Goal: Task Accomplishment & Management: Complete application form

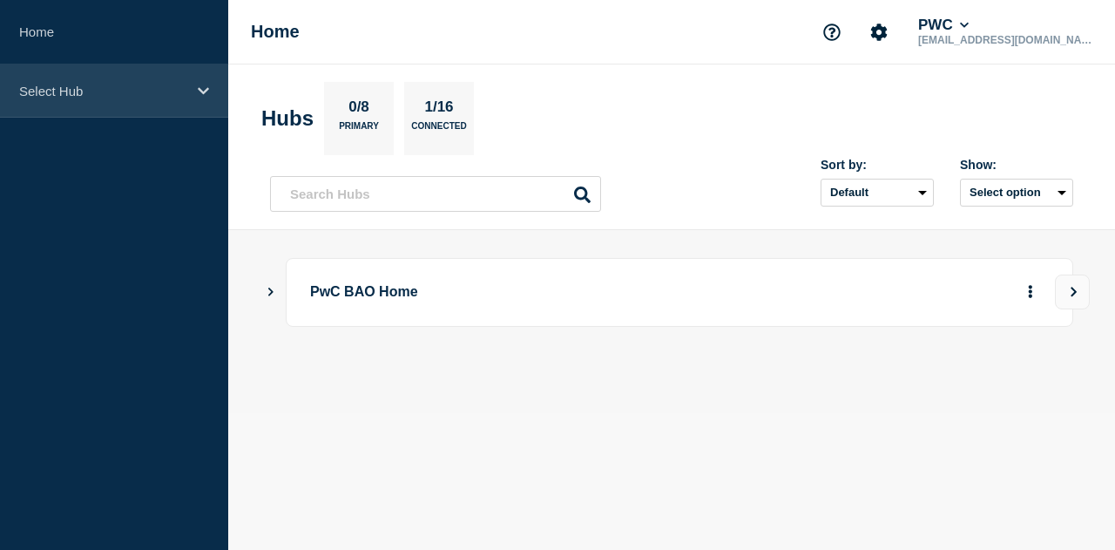
click at [119, 88] on p "Select Hub" at bounding box center [102, 91] width 167 height 15
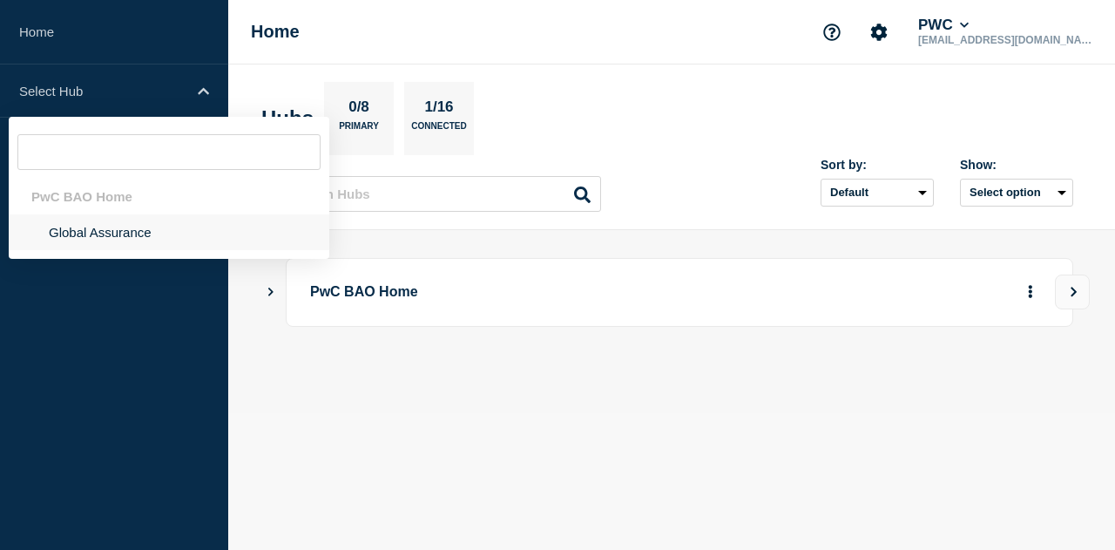
click at [100, 235] on li "Global Assurance" at bounding box center [169, 232] width 321 height 36
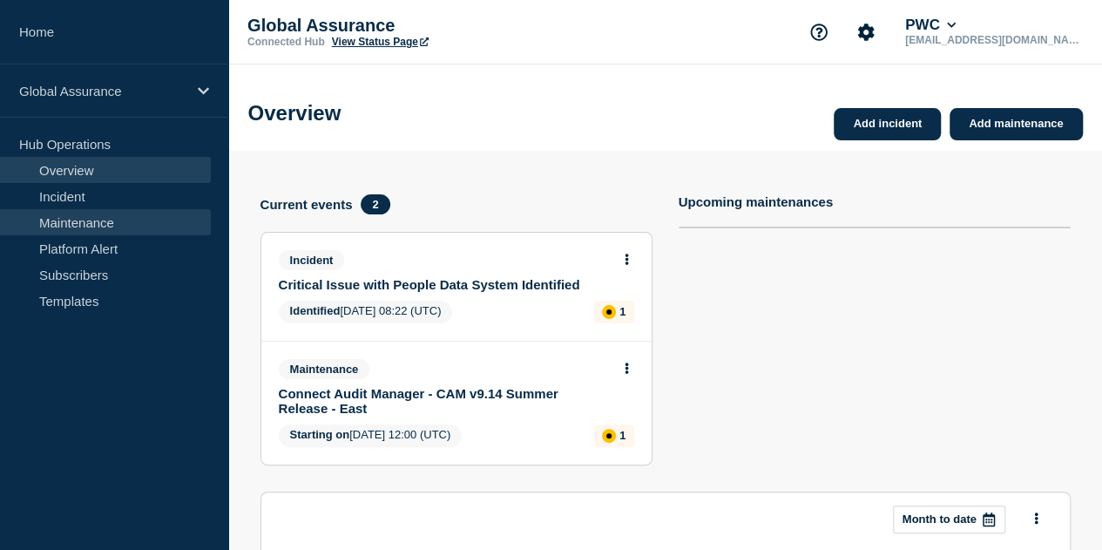
click at [113, 219] on link "Maintenance" at bounding box center [105, 222] width 211 height 26
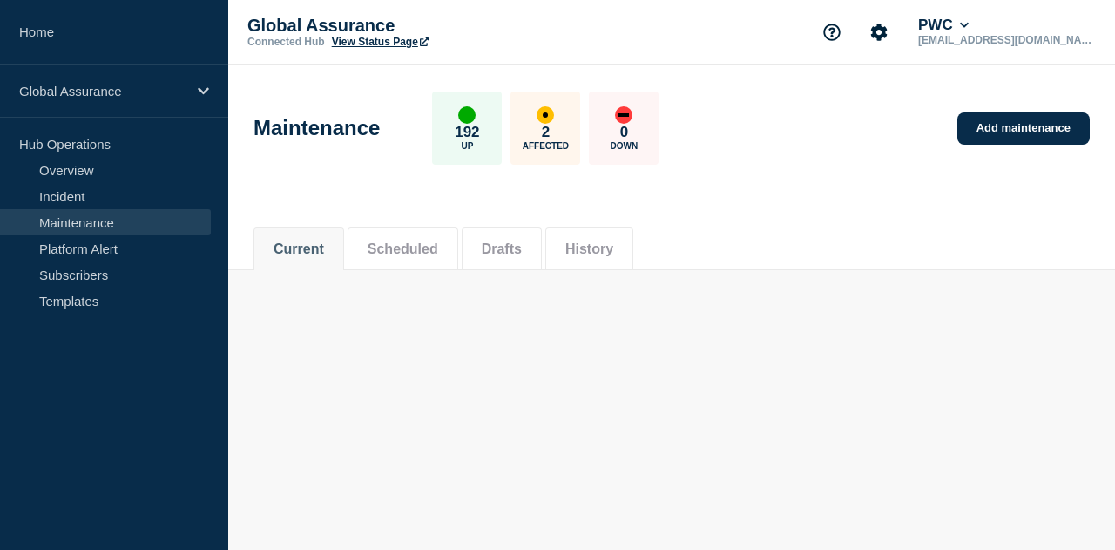
click at [71, 227] on link "Maintenance" at bounding box center [105, 222] width 211 height 26
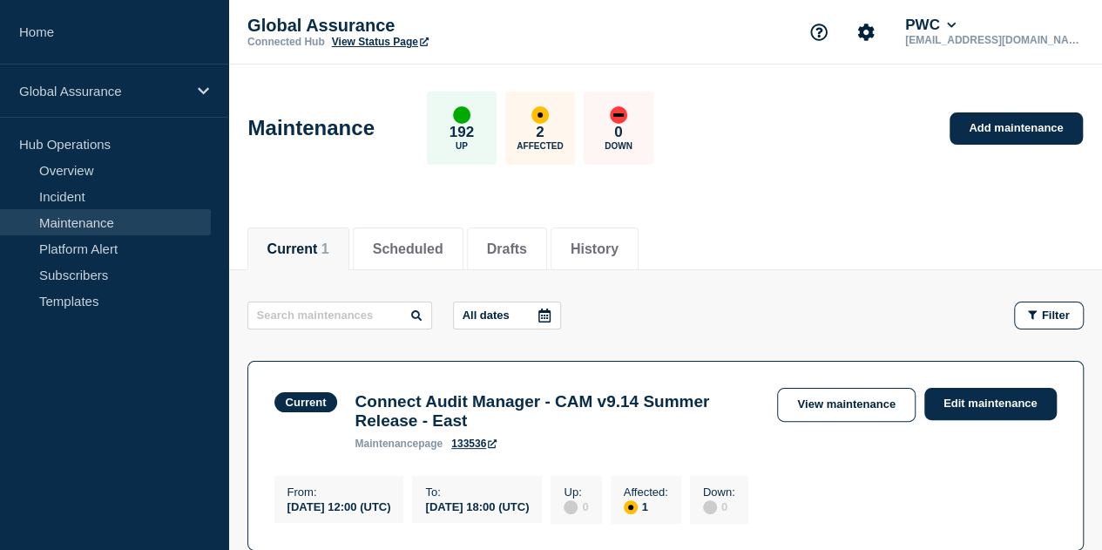
scroll to position [87, 0]
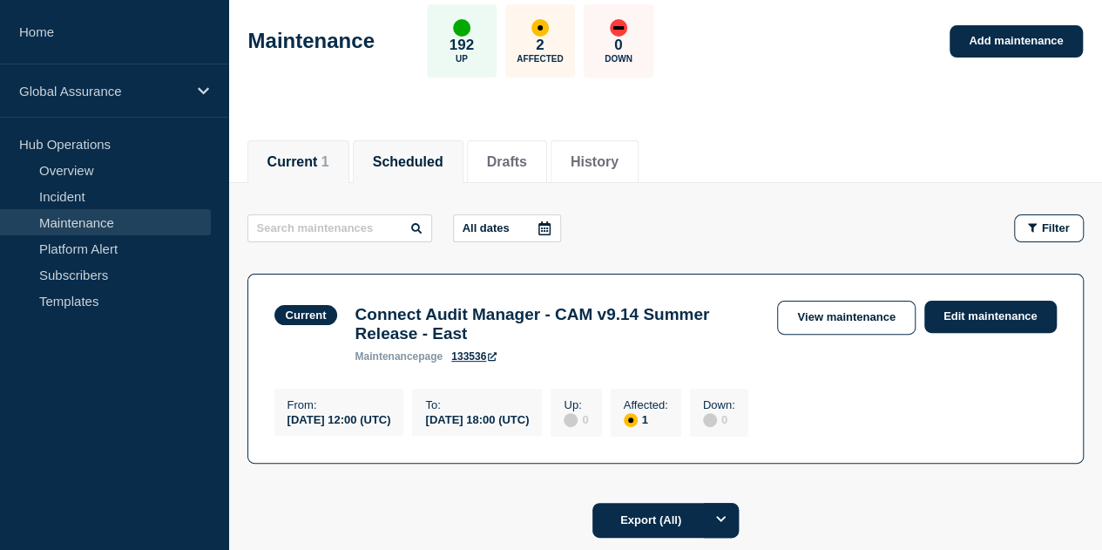
click at [442, 161] on button "Scheduled" at bounding box center [408, 162] width 71 height 16
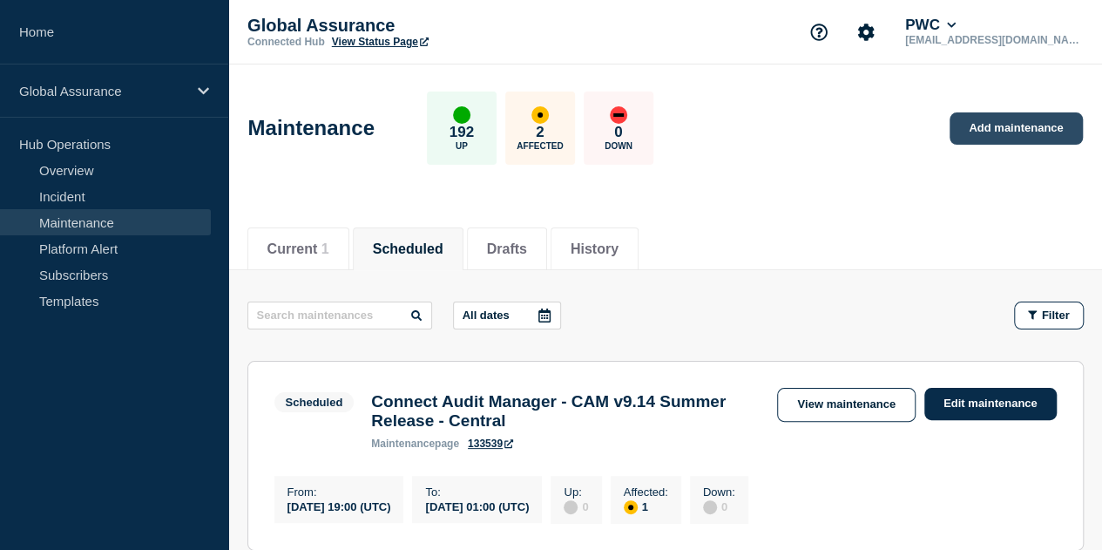
click at [1015, 130] on link "Add maintenance" at bounding box center [1016, 128] width 132 height 32
click at [996, 128] on link "Add maintenance" at bounding box center [1016, 128] width 132 height 32
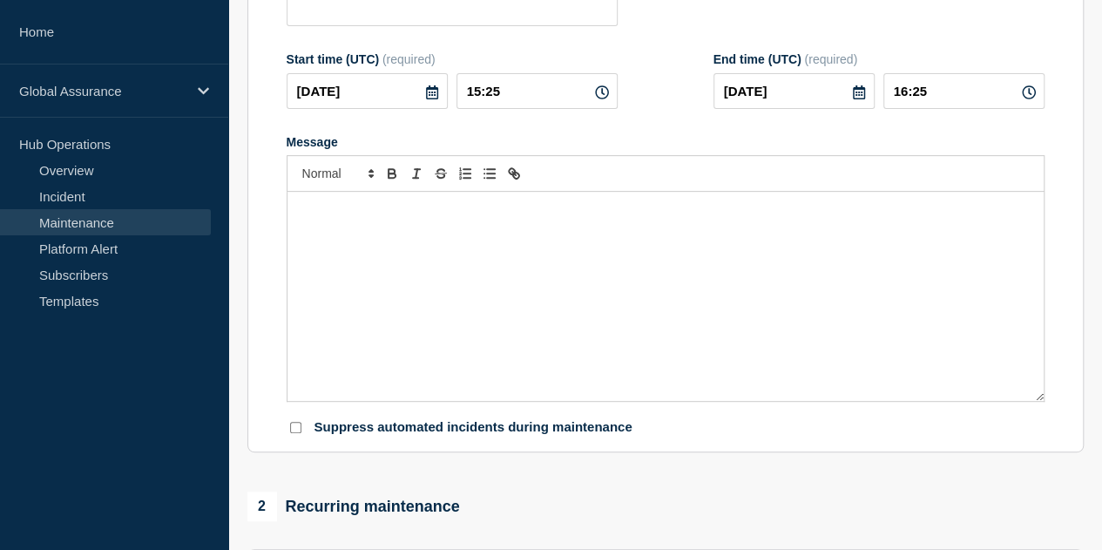
scroll to position [261, 0]
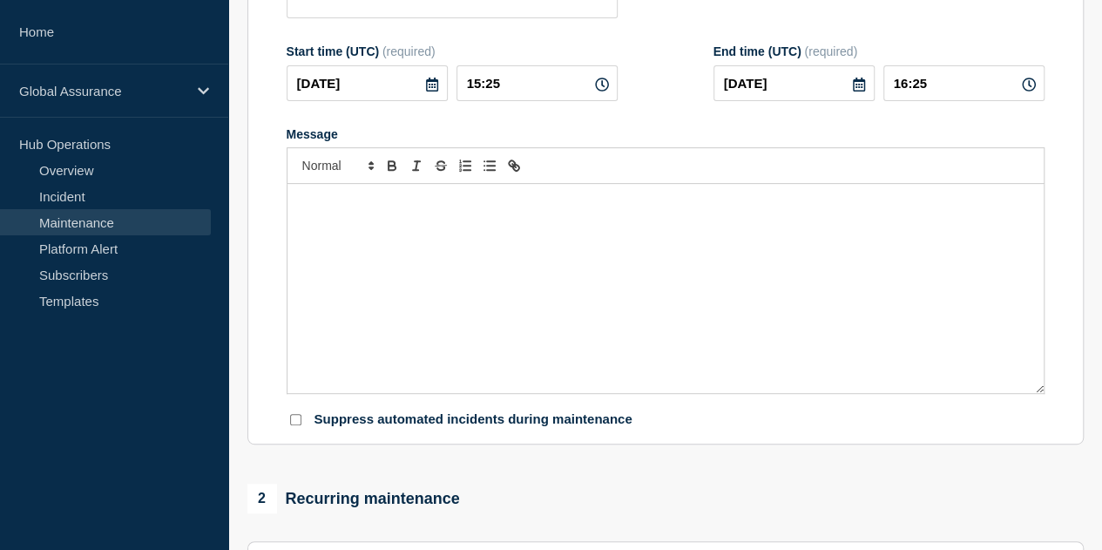
click at [616, 255] on div "Message" at bounding box center [666, 288] width 756 height 209
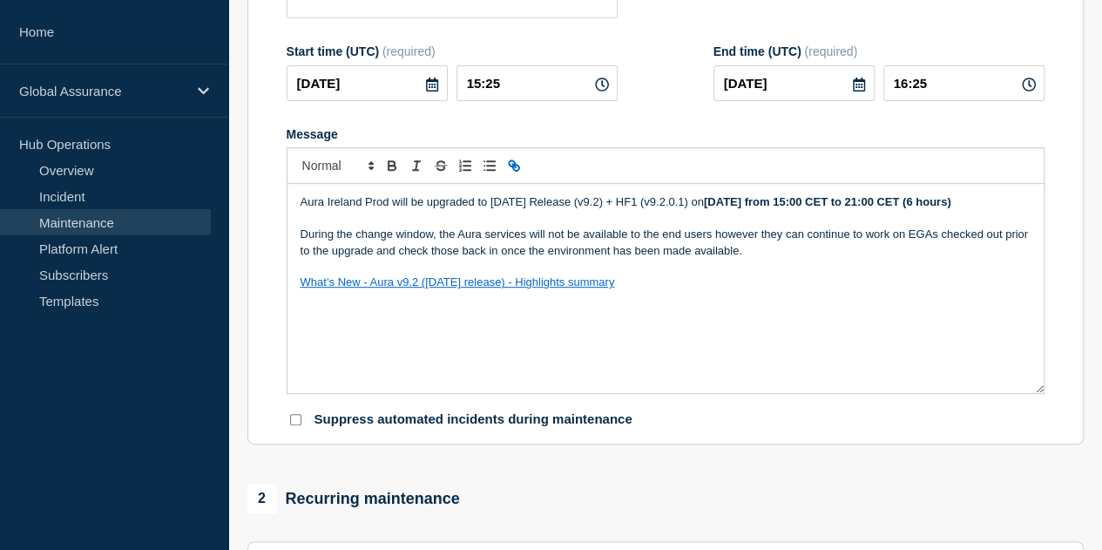
click at [345, 205] on p "Aura Ireland Prod will be upgraded to [DATE] Release (v9.2) + HF1 (v9.2.0.1) [D…" at bounding box center [666, 202] width 730 height 16
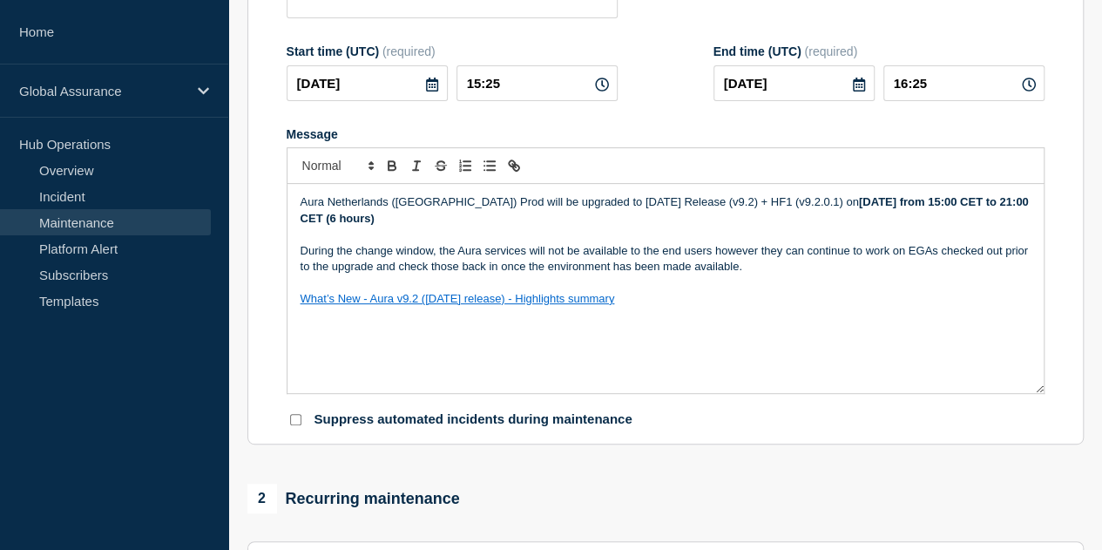
click at [844, 205] on strong "[DATE] from 15:00 CET to 21:00 CET (6 hours)" at bounding box center [667, 209] width 732 height 29
click at [723, 356] on div "Aura Netherlands (NL) Prod will be upgraded to June 2025 Release (v9.2) + HF1 (…" at bounding box center [666, 288] width 756 height 209
drag, startPoint x: 845, startPoint y: 204, endPoint x: 788, endPoint y: 203, distance: 57.5
click at [906, 204] on strong "[DATE] from 15:00 CET to 21:00 CET (6 hours)" at bounding box center [667, 209] width 732 height 29
drag, startPoint x: 776, startPoint y: 202, endPoint x: 907, endPoint y: 207, distance: 131.7
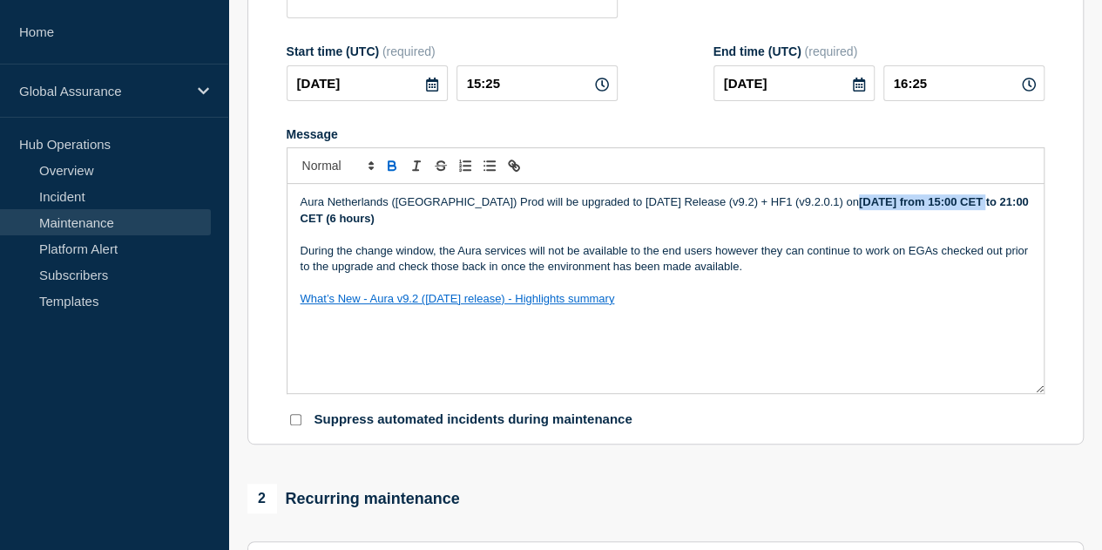
click at [907, 207] on strong "[DATE] from 15:00 CET to 21:00 CET (6 hours)" at bounding box center [667, 209] width 732 height 29
click at [950, 207] on strong "Tuesday, 2nd September from 15:00 CET to 21:00 CET (6 hours)" at bounding box center [667, 209] width 732 height 29
click at [956, 222] on p "Aura Netherlands (NL) Prod will be upgraded to June 2025 Release (v9.2) + HF1 (…" at bounding box center [666, 210] width 730 height 32
click at [302, 222] on strong "Tuesday, 2nd September from 18:00 CET to 21:00 CET (6 hours)" at bounding box center [667, 209] width 732 height 29
click at [298, 220] on div "Aura Netherlands (NL) Prod will be upgraded to June 2025 Release (v9.2) + HF1 (…" at bounding box center [666, 288] width 756 height 209
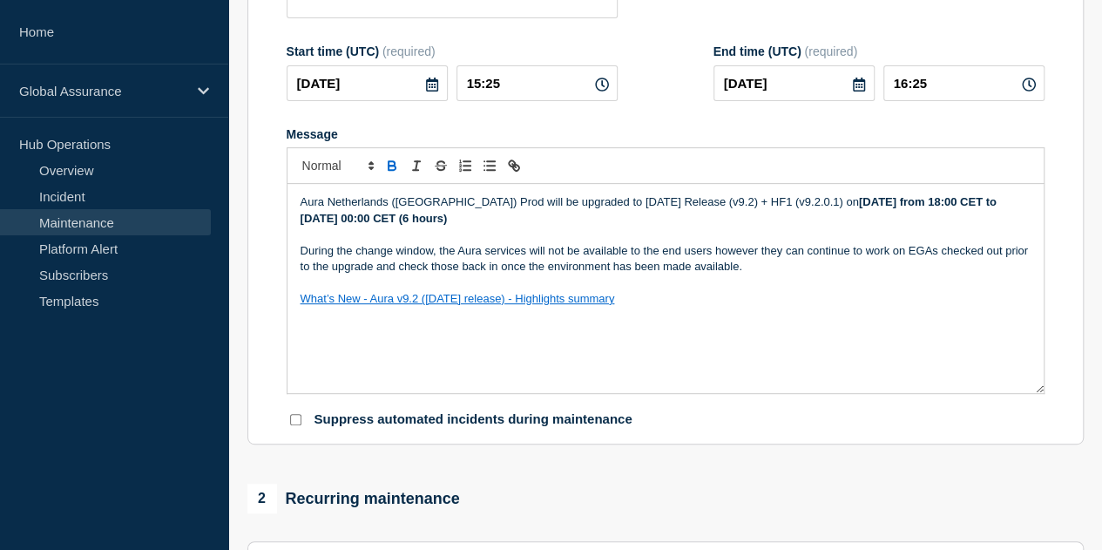
click at [486, 225] on p "Aura Netherlands (NL) Prod will be upgraded to June 2025 Release (v9.2) + HF1 (…" at bounding box center [666, 210] width 730 height 32
click at [595, 87] on icon at bounding box center [602, 85] width 14 height 14
click at [426, 84] on icon at bounding box center [432, 85] width 12 height 14
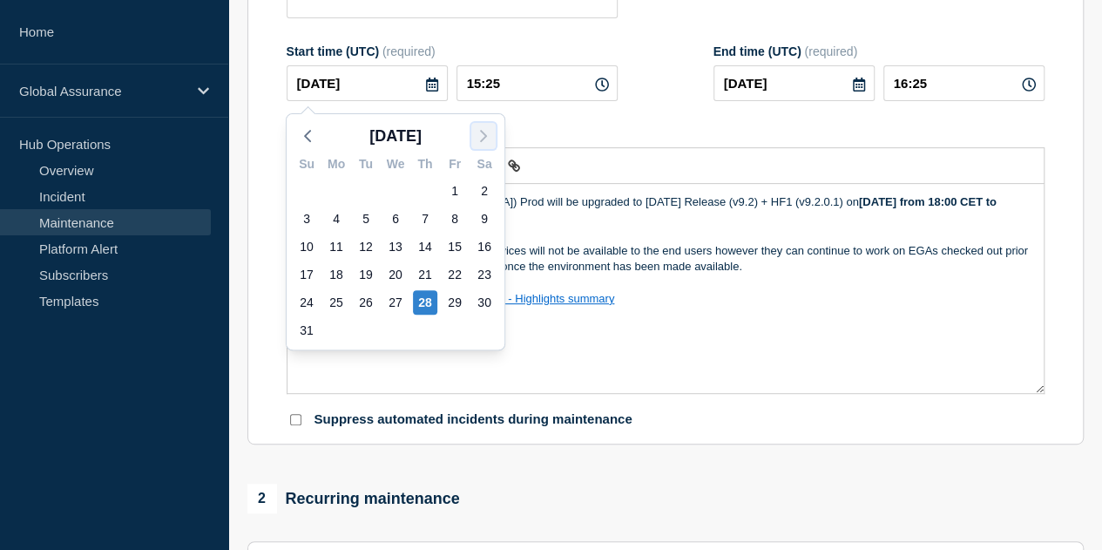
click at [484, 139] on icon "button" at bounding box center [483, 135] width 21 height 21
click at [369, 193] on div "2" at bounding box center [366, 191] width 24 height 24
type input "2025-09-02"
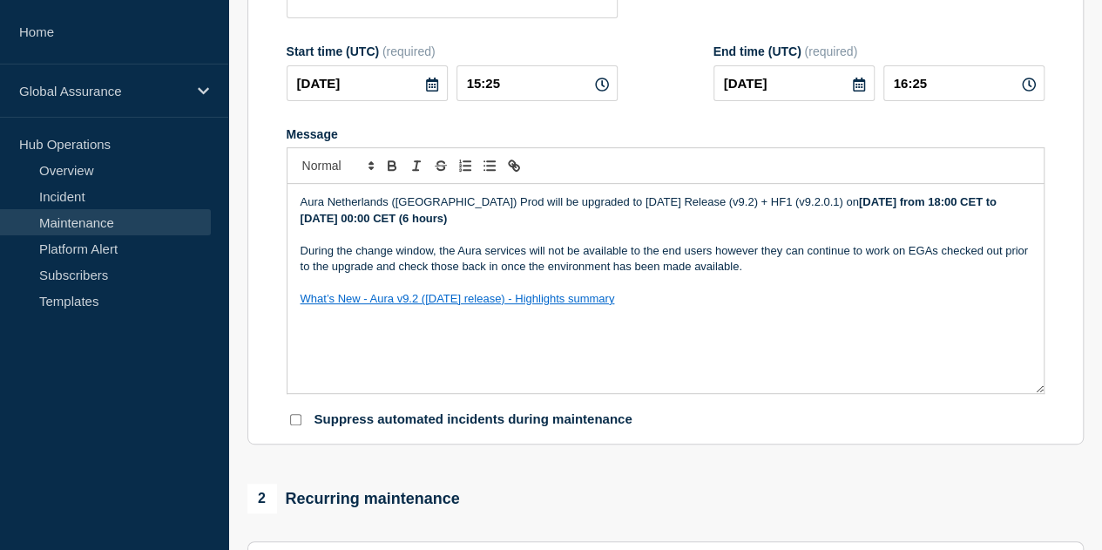
click at [595, 90] on icon at bounding box center [602, 85] width 14 height 14
click at [520, 85] on input "15:25" at bounding box center [537, 83] width 161 height 36
drag, startPoint x: 483, startPoint y: 83, endPoint x: 453, endPoint y: 78, distance: 30.1
click at [453, 78] on div "2025-09-02 15:25" at bounding box center [452, 83] width 331 height 36
type input "16:00"
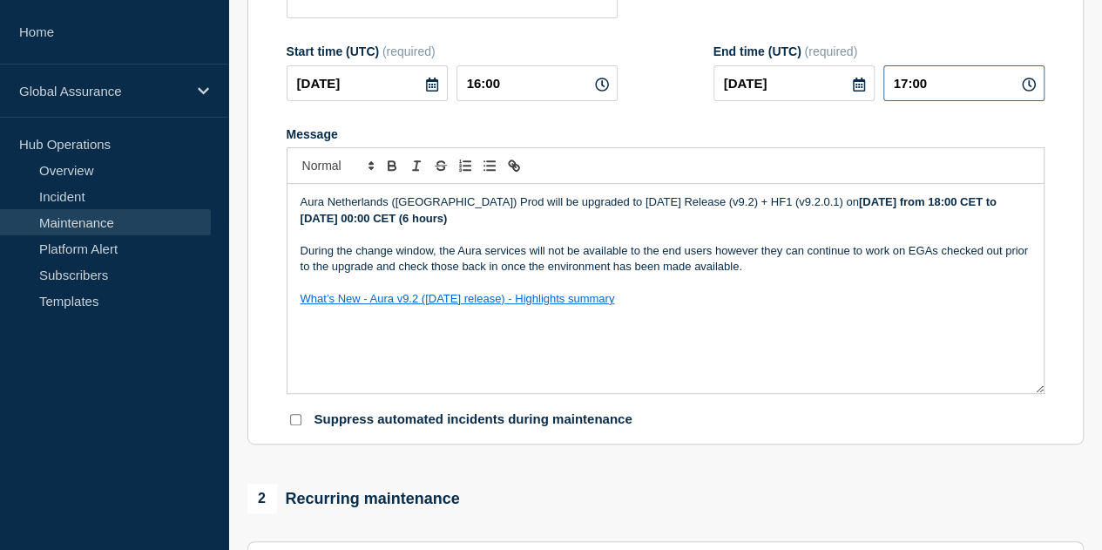
click at [915, 86] on input "17:00" at bounding box center [964, 83] width 161 height 36
drag, startPoint x: 915, startPoint y: 86, endPoint x: 904, endPoint y: 85, distance: 11.5
click at [904, 85] on input "17:00" at bounding box center [964, 83] width 161 height 36
type input "22:00"
click at [932, 138] on div "Message" at bounding box center [666, 134] width 758 height 14
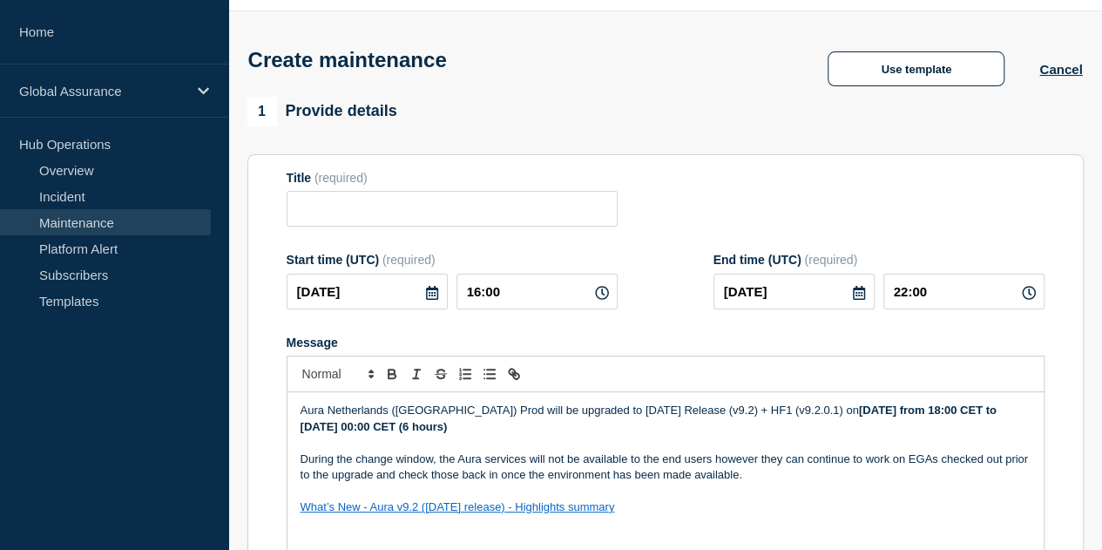
scroll to position [0, 0]
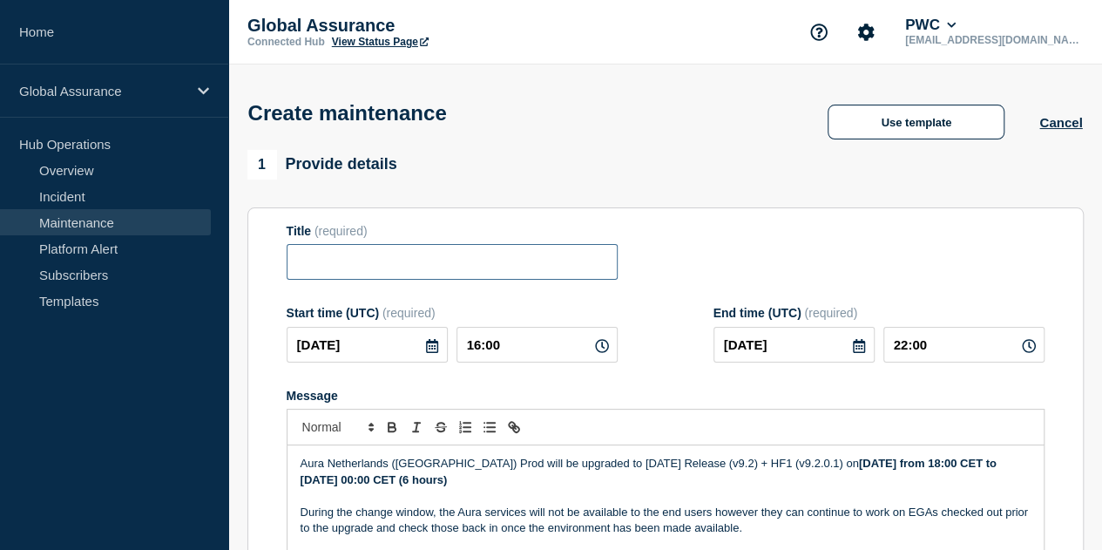
click at [437, 261] on input "Title" at bounding box center [452, 262] width 331 height 36
paste input "Aura 9.2 June Release + v9.2.0.1 HF1 Implementation - [GEOGRAPHIC_DATA] (IE)"
drag, startPoint x: 532, startPoint y: 263, endPoint x: 641, endPoint y: 259, distance: 109.0
click at [641, 259] on div "Title (required) Aura 9.2 June Release + v9.2.0.1 HF1 Implementation - Ireland …" at bounding box center [666, 252] width 758 height 57
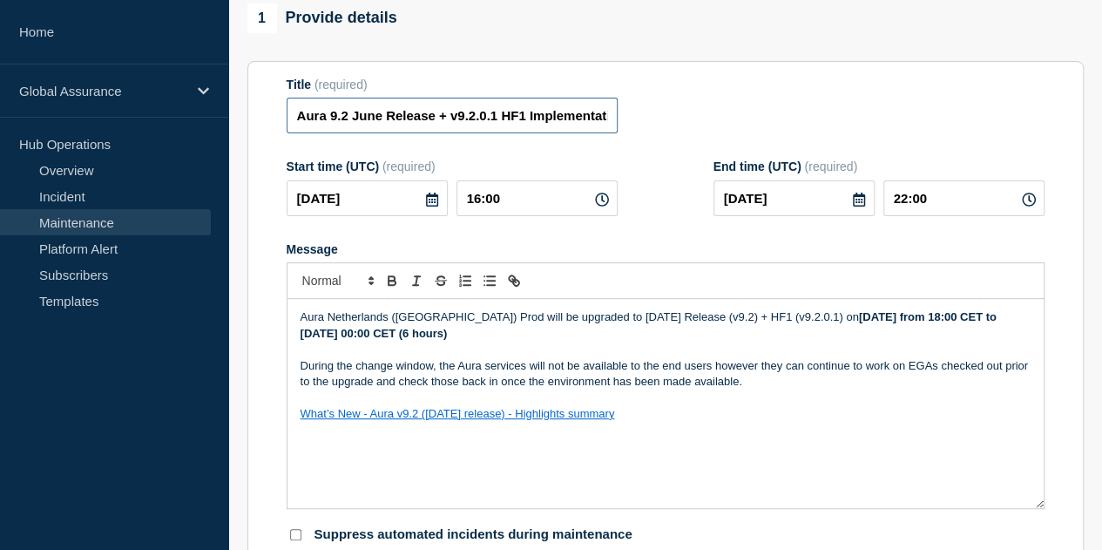
scroll to position [174, 0]
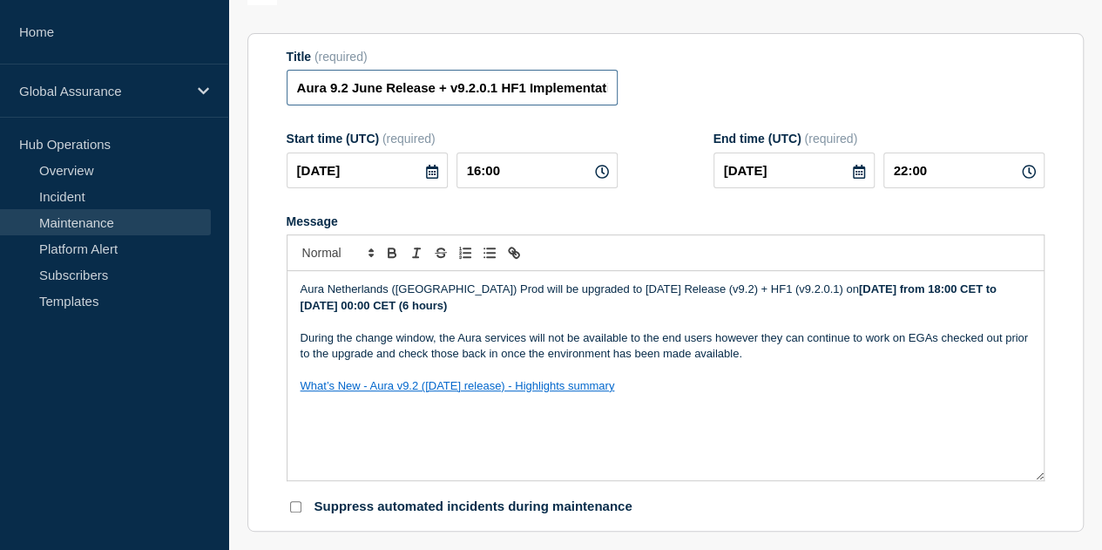
type input "Aura 9.2 June Release + v9.2.0.1 HF1 Implementation - Netherlands (NL)"
click at [755, 375] on p "Message" at bounding box center [666, 370] width 730 height 16
click at [771, 362] on p "During the change window, the Aura services will not be available to the end us…" at bounding box center [666, 346] width 730 height 32
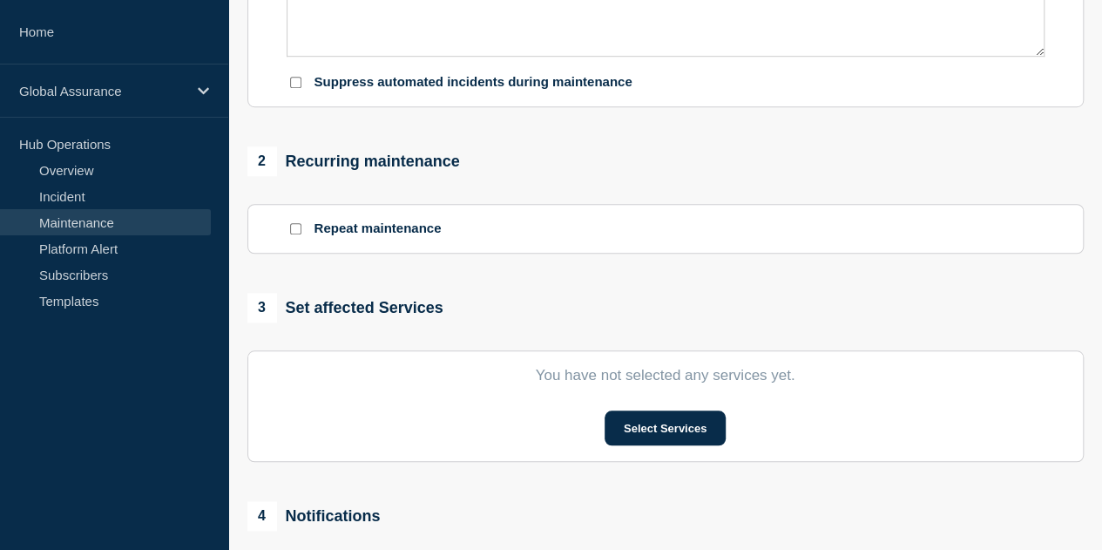
scroll to position [697, 0]
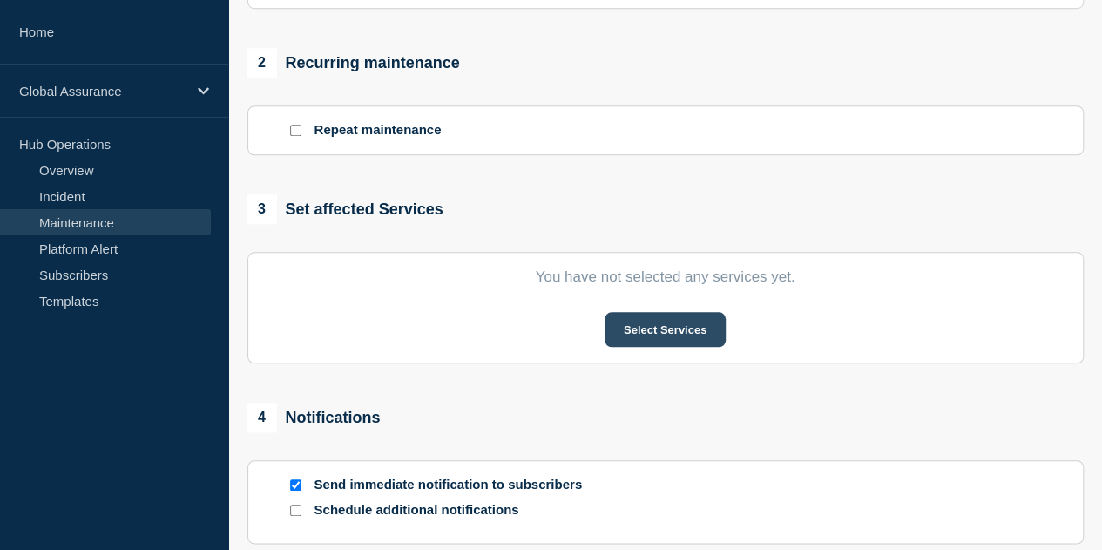
click at [701, 333] on button "Select Services" at bounding box center [665, 329] width 121 height 35
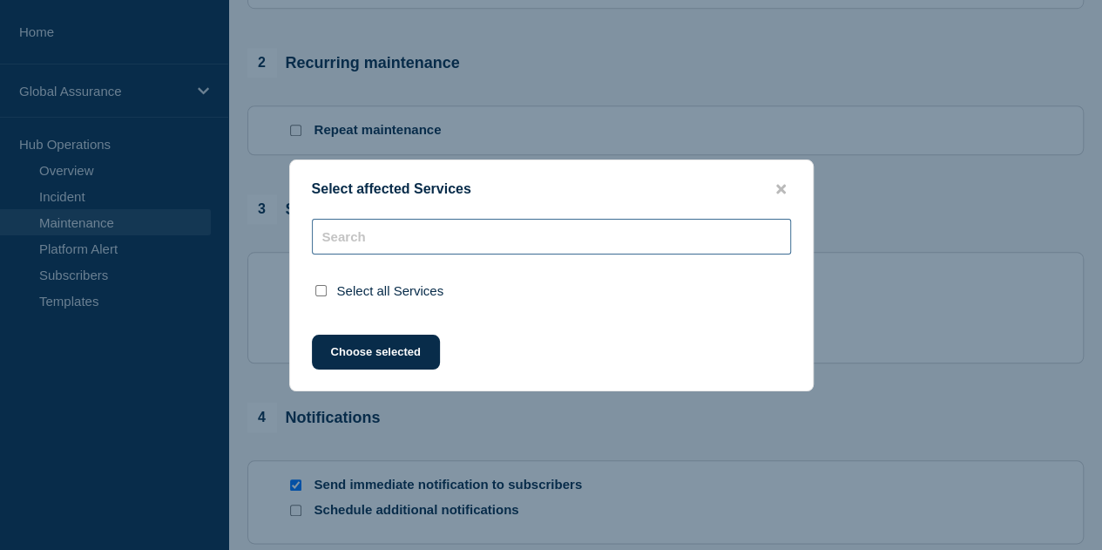
click at [469, 234] on input "text" at bounding box center [551, 237] width 479 height 36
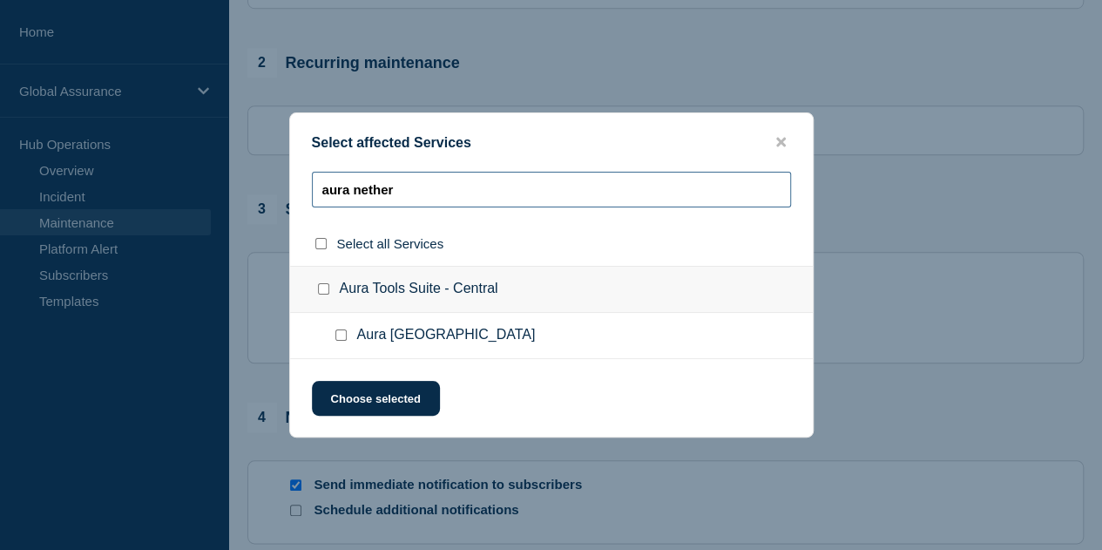
type input "aura nether"
click at [337, 334] on input "Aura Netherlands checkbox" at bounding box center [341, 334] width 11 height 11
checkbox input "true"
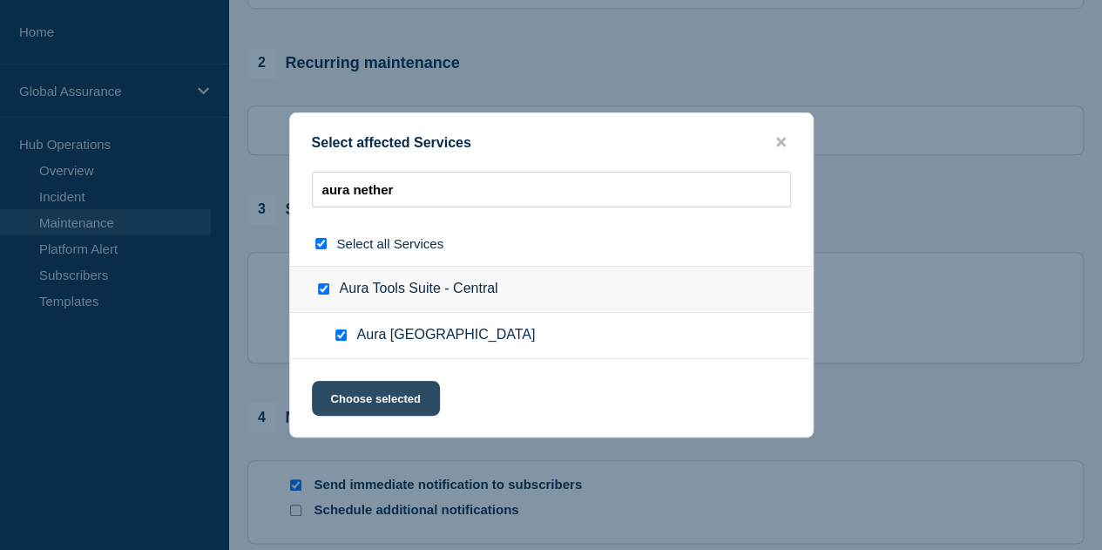
click at [368, 410] on button "Choose selected" at bounding box center [376, 398] width 128 height 35
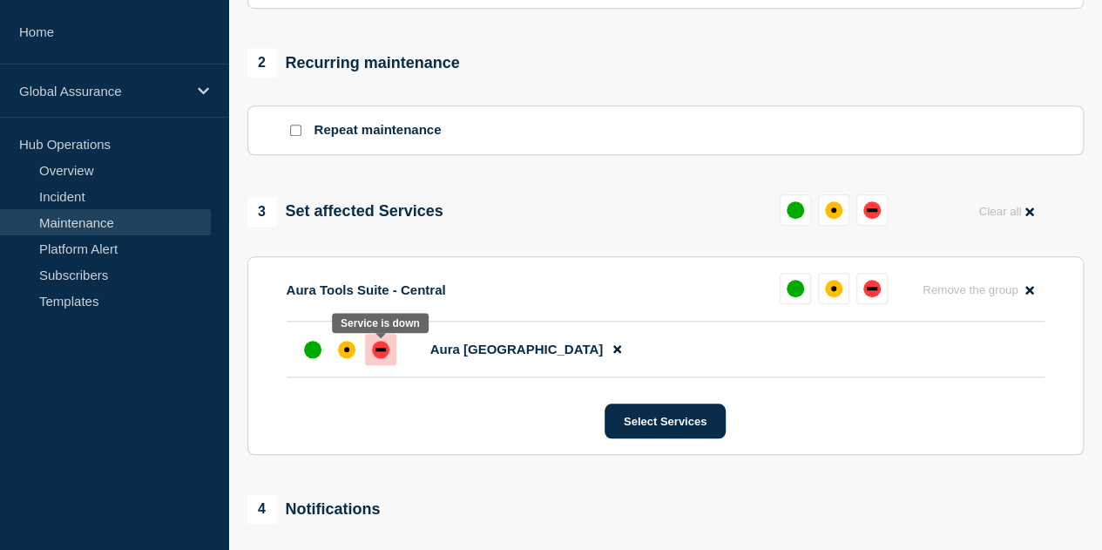
click at [379, 355] on div "down" at bounding box center [380, 349] width 17 height 17
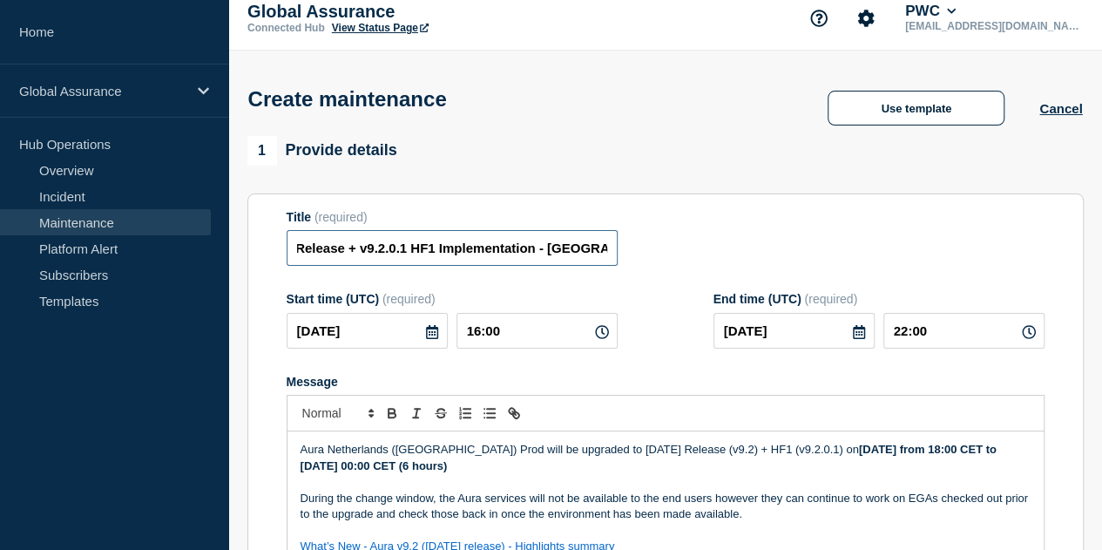
scroll to position [0, 153]
drag, startPoint x: 348, startPoint y: 246, endPoint x: 607, endPoint y: 246, distance: 259.7
click at [607, 246] on input "Aura 9.2 June Release + v9.2.0.1 HF1 Implementation - Netherlands (NL)" at bounding box center [452, 248] width 331 height 36
click at [680, 247] on div "Title (required) Aura 9.2 June Release + v9.2.0.1 HF1 Implementation - Netherla…" at bounding box center [666, 238] width 758 height 57
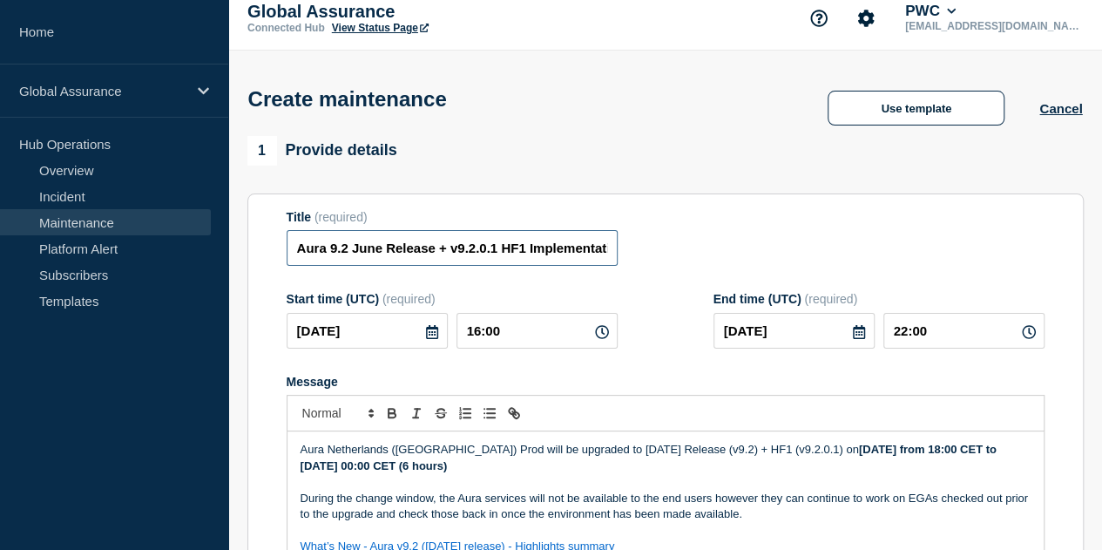
drag, startPoint x: 542, startPoint y: 249, endPoint x: 300, endPoint y: 247, distance: 242.3
click at [300, 247] on input "Aura 9.2 June Release + v9.2.0.1 HF1 Implementation - Netherlands (NL)" at bounding box center [452, 248] width 331 height 36
click at [357, 254] on input "Aura 9.2 June Release + v9.2.0.1 HF1 Implementation - Netherlands (NL)" at bounding box center [452, 248] width 331 height 36
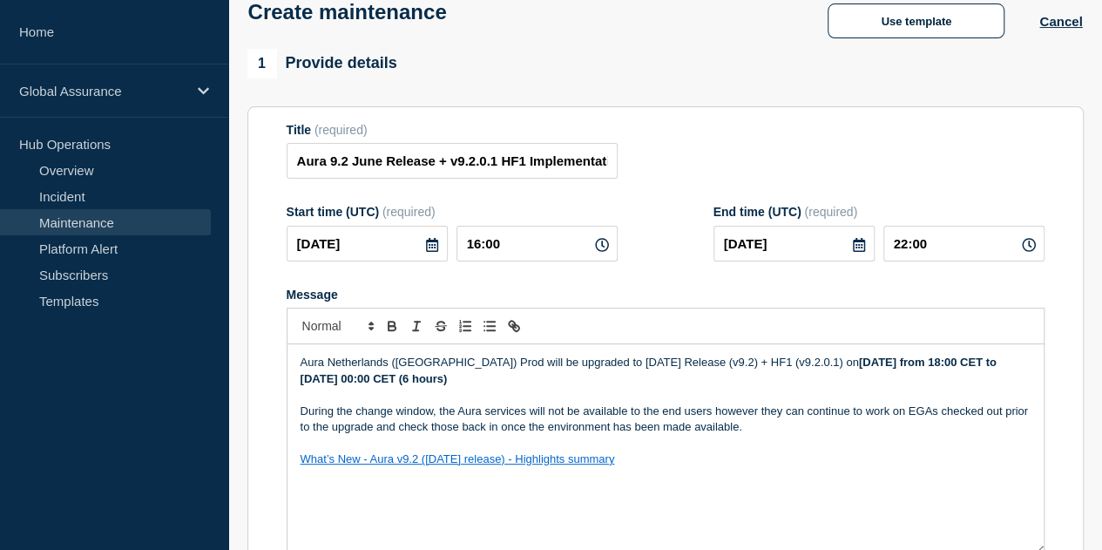
click at [646, 287] on form "Title (required) Aura 9.2 June Release + v9.2.0.1 HF1 Implementation - Netherla…" at bounding box center [666, 356] width 758 height 466
click at [838, 431] on p "During the change window, the Aura services will not be available to the end us…" at bounding box center [666, 419] width 730 height 32
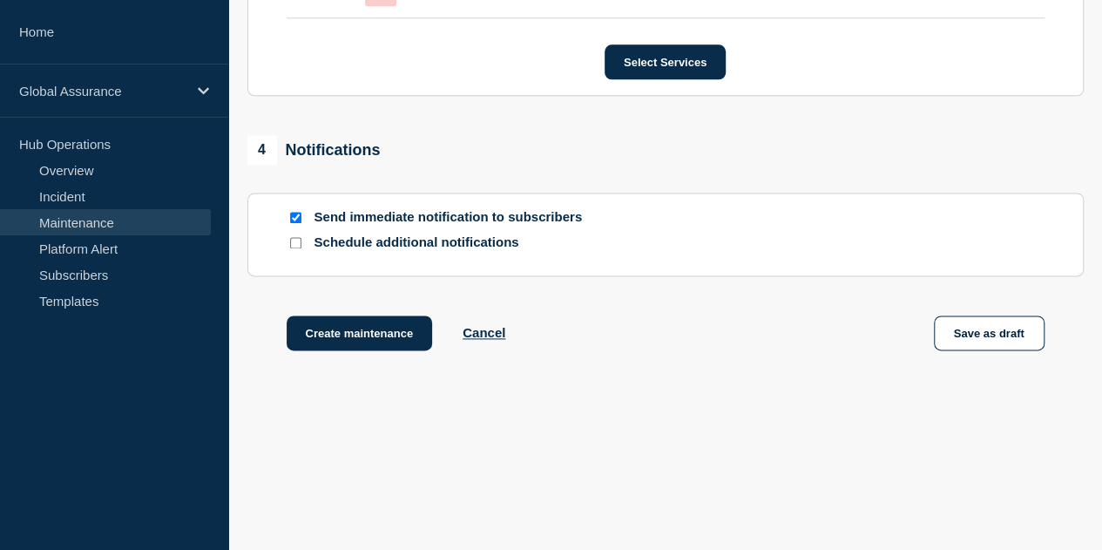
scroll to position [1060, 0]
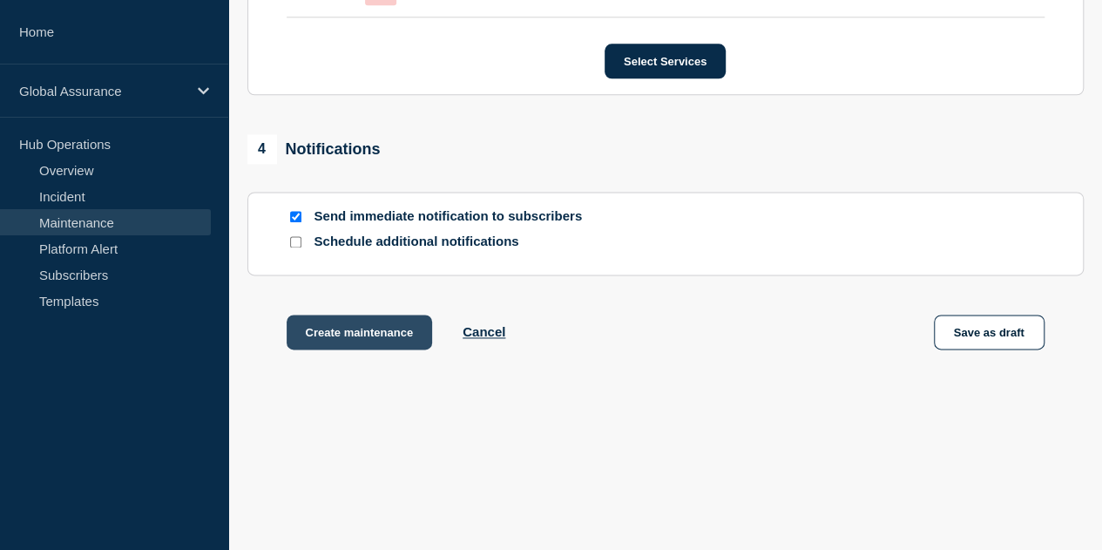
click at [390, 341] on button "Create maintenance" at bounding box center [360, 332] width 146 height 35
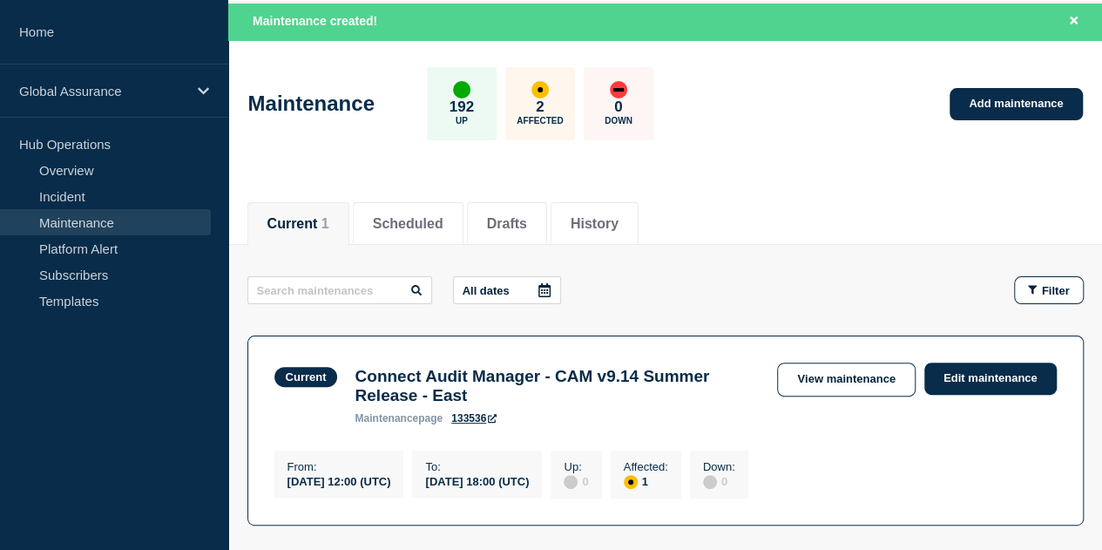
scroll to position [87, 0]
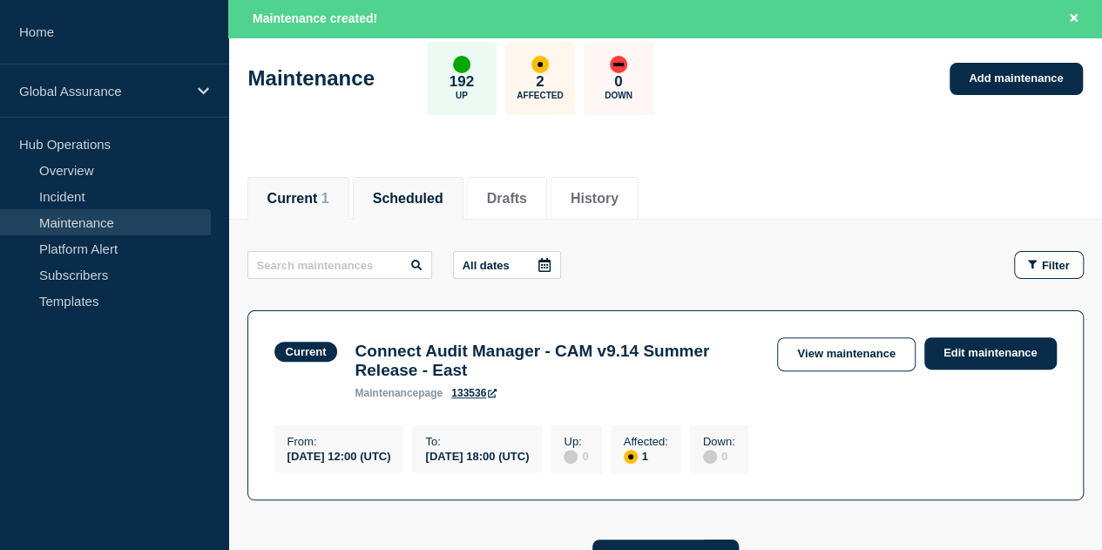
click at [440, 200] on button "Scheduled" at bounding box center [408, 199] width 71 height 16
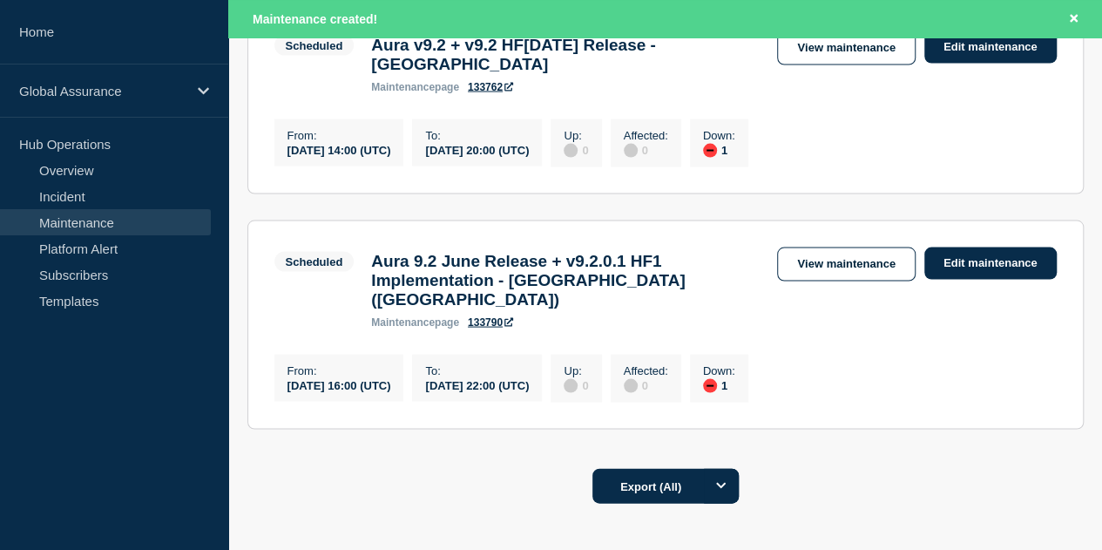
scroll to position [1656, 0]
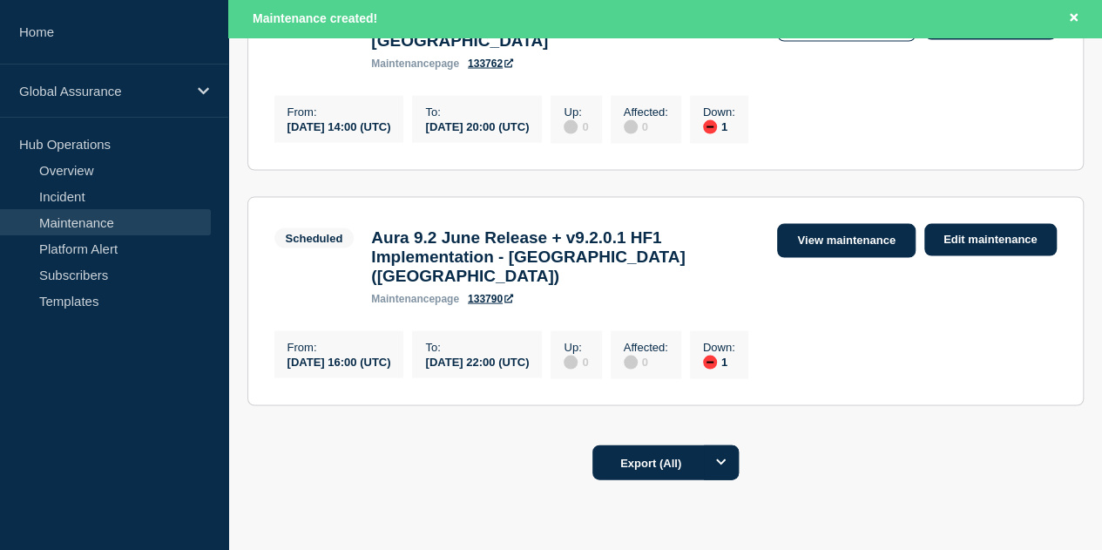
click at [846, 258] on link "View maintenance" at bounding box center [846, 241] width 138 height 34
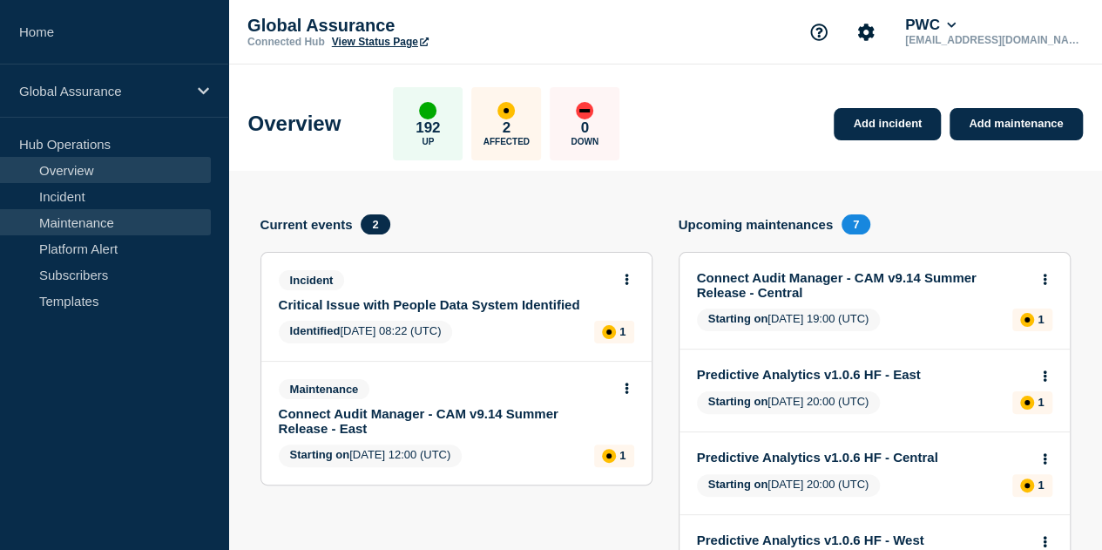
click at [84, 226] on link "Maintenance" at bounding box center [105, 222] width 211 height 26
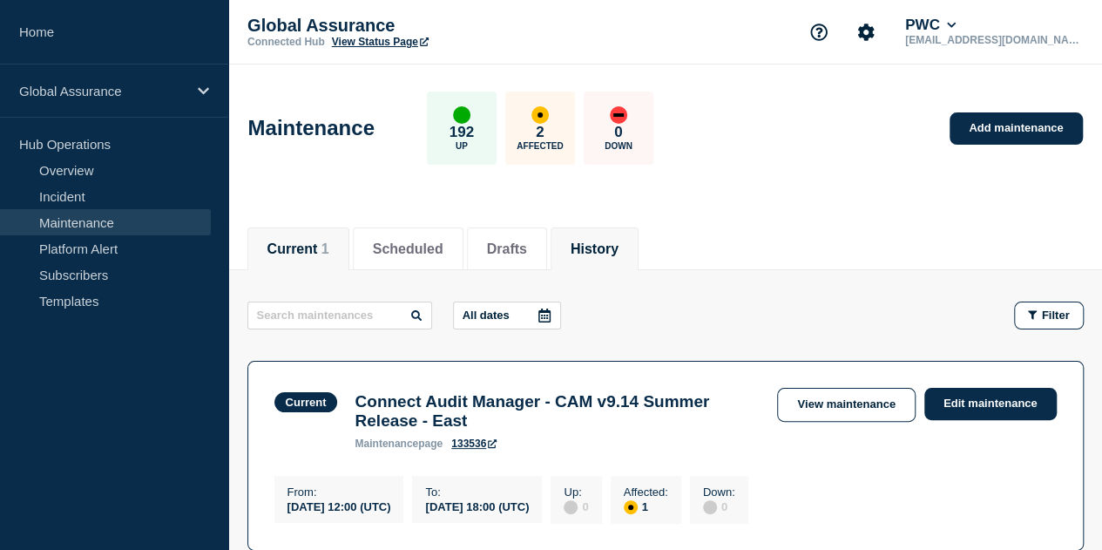
click at [639, 244] on li "History" at bounding box center [595, 248] width 88 height 43
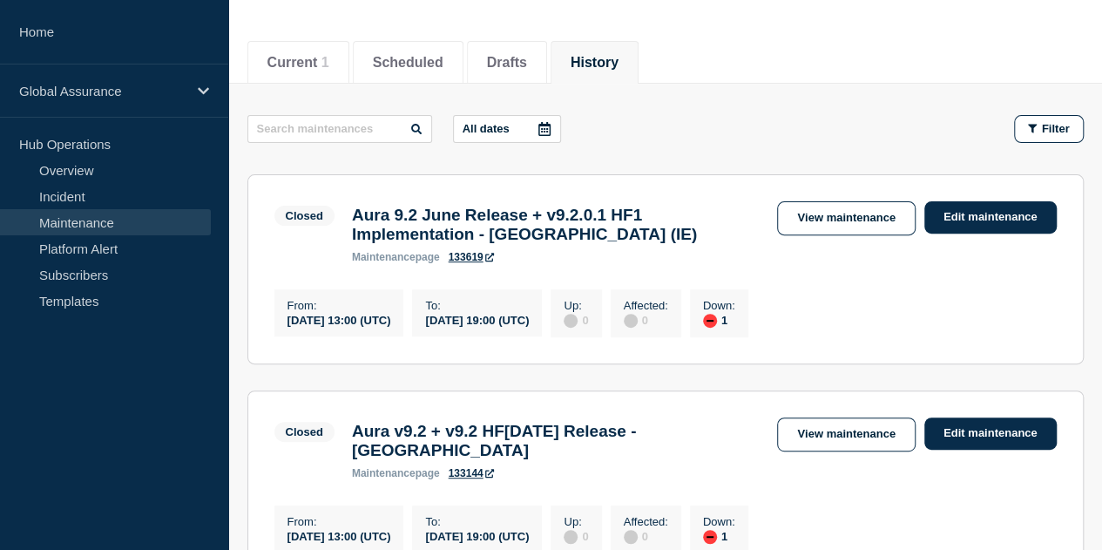
scroll to position [261, 0]
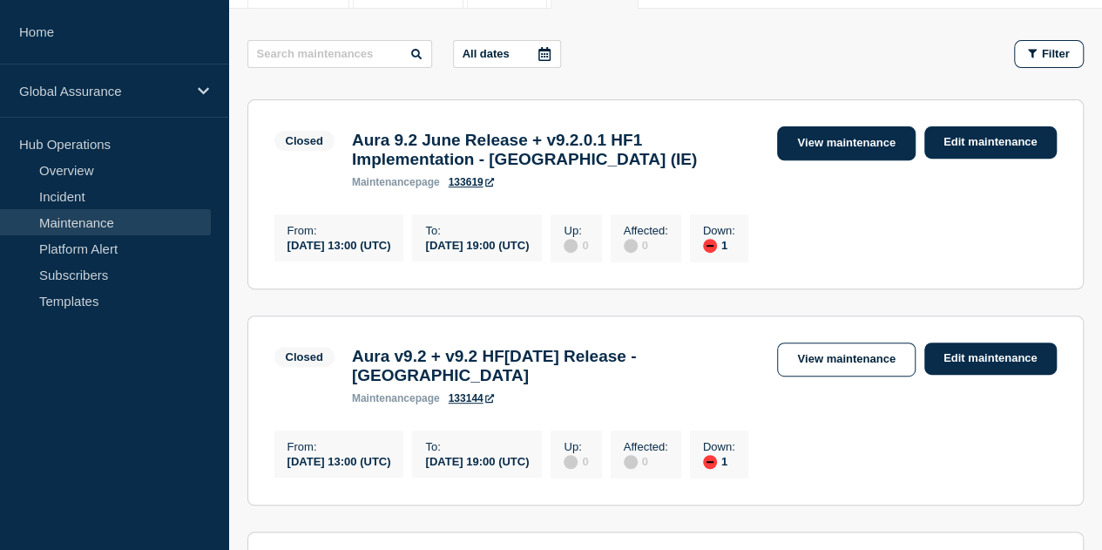
click at [872, 149] on link "View maintenance" at bounding box center [846, 143] width 138 height 34
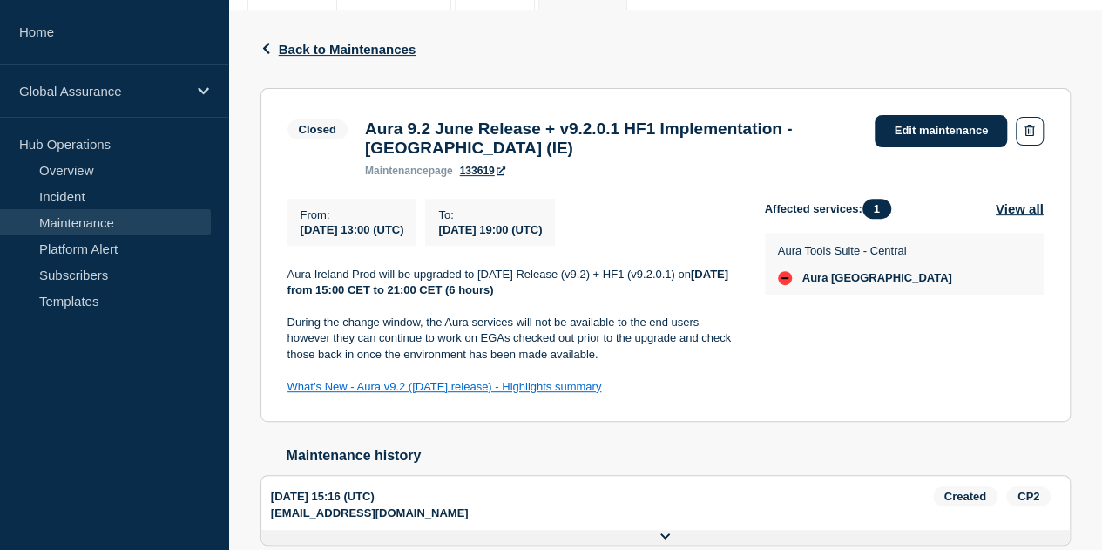
scroll to position [318, 0]
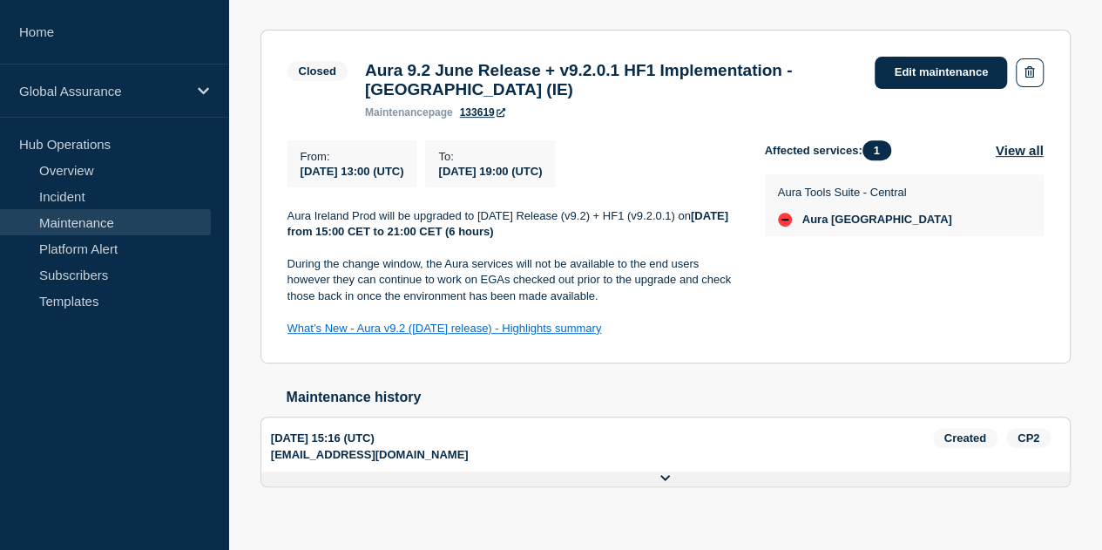
drag, startPoint x: 627, startPoint y: 339, endPoint x: 259, endPoint y: 229, distance: 384.6
click at [247, 222] on div "Back Back to Maintenances Closed Aura 9.2 June Release + v9.2.0.1 HF1 Implement…" at bounding box center [665, 247] width 837 height 590
click at [649, 320] on p at bounding box center [513, 312] width 450 height 16
drag, startPoint x: 636, startPoint y: 338, endPoint x: 286, endPoint y: 214, distance: 371.8
click at [288, 214] on div "From : [DATE] 13:00 (UTC) To : [DATE] 19:00 (UTC) Aura Ireland Prod will be upg…" at bounding box center [527, 238] width 478 height 197
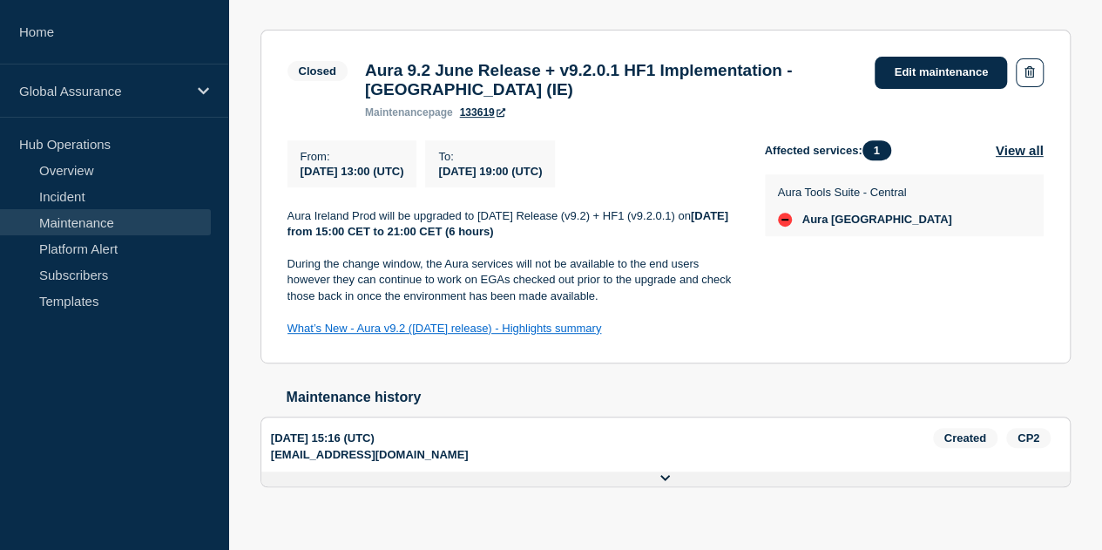
copy div "Aura Ireland Prod will be upgraded to [DATE] Release (v9.2) + HF1 (v9.2.0.1) [D…"
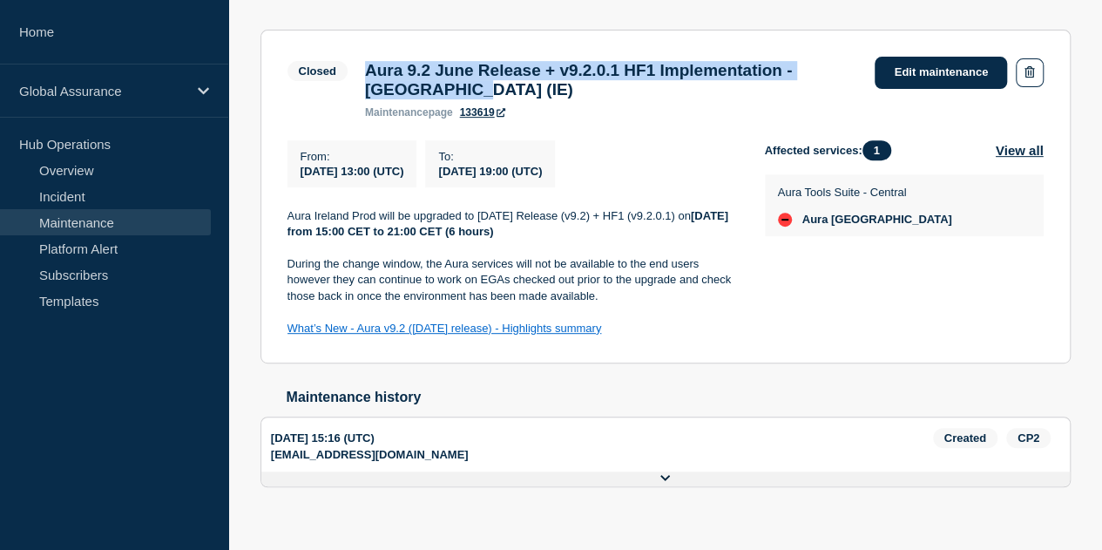
drag, startPoint x: 483, startPoint y: 99, endPoint x: 369, endPoint y: 70, distance: 117.9
click at [369, 70] on h3 "Aura 9.2 June Release + v9.2.0.1 HF1 Implementation - [GEOGRAPHIC_DATA] (IE)" at bounding box center [611, 80] width 493 height 38
copy h3 "Aura 9.2 June Release + v9.2.0.1 HF1 Implementation - [GEOGRAPHIC_DATA] (IE)"
